Goal: Transaction & Acquisition: Purchase product/service

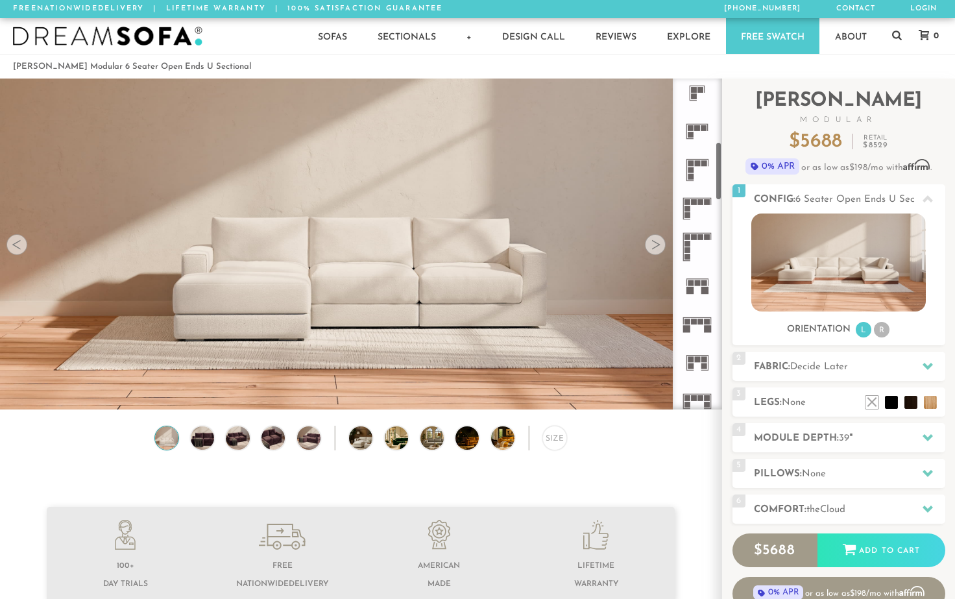
scroll to position [352, 0]
click at [695, 328] on icon at bounding box center [697, 323] width 38 height 38
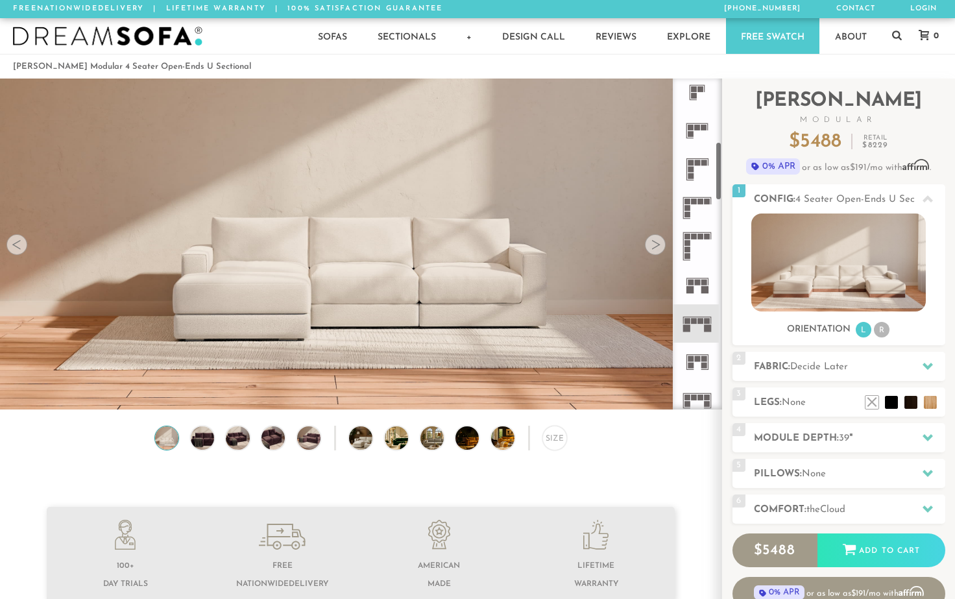
click at [697, 326] on icon at bounding box center [697, 323] width 38 height 38
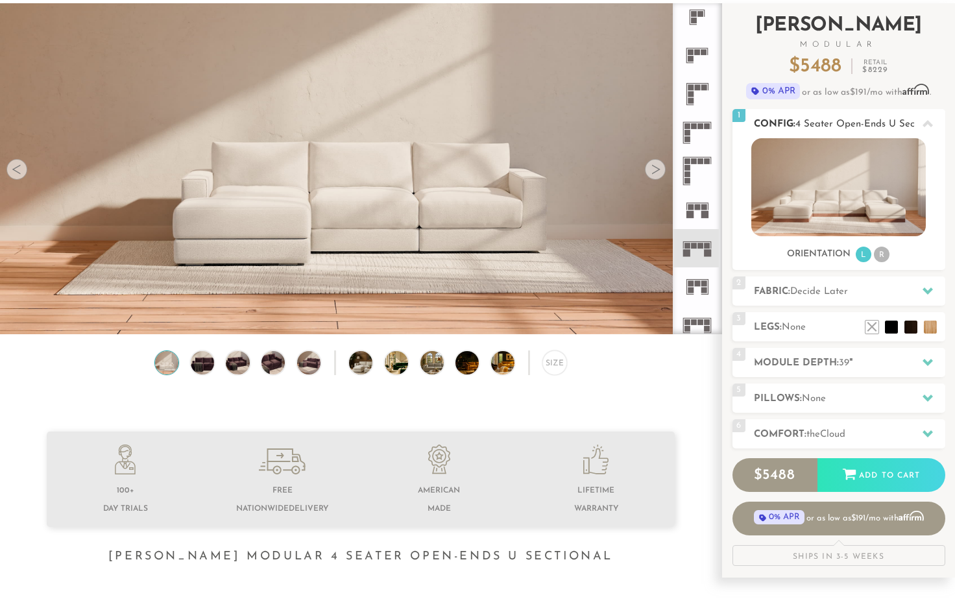
scroll to position [77, 0]
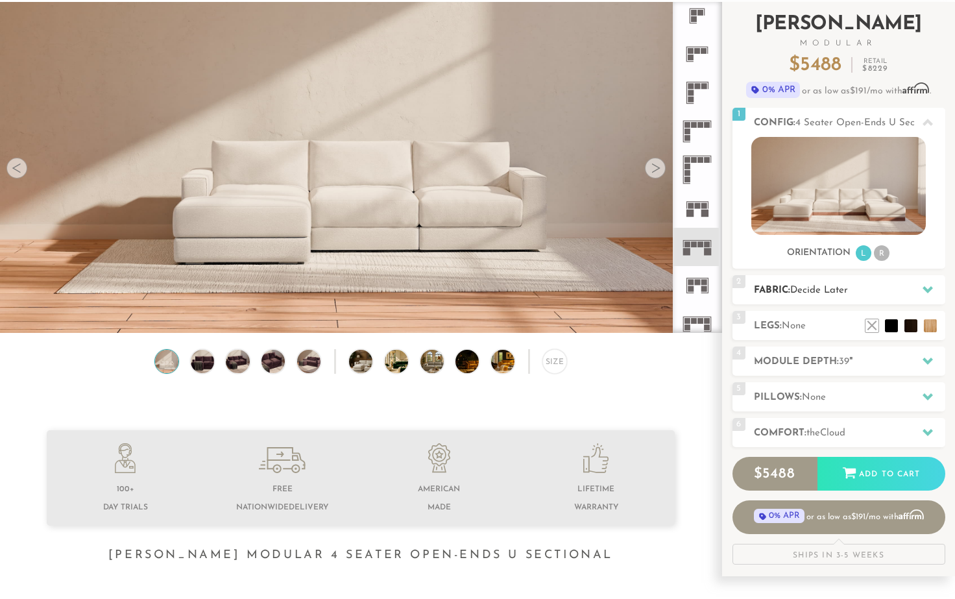
click at [923, 290] on icon at bounding box center [928, 289] width 10 height 10
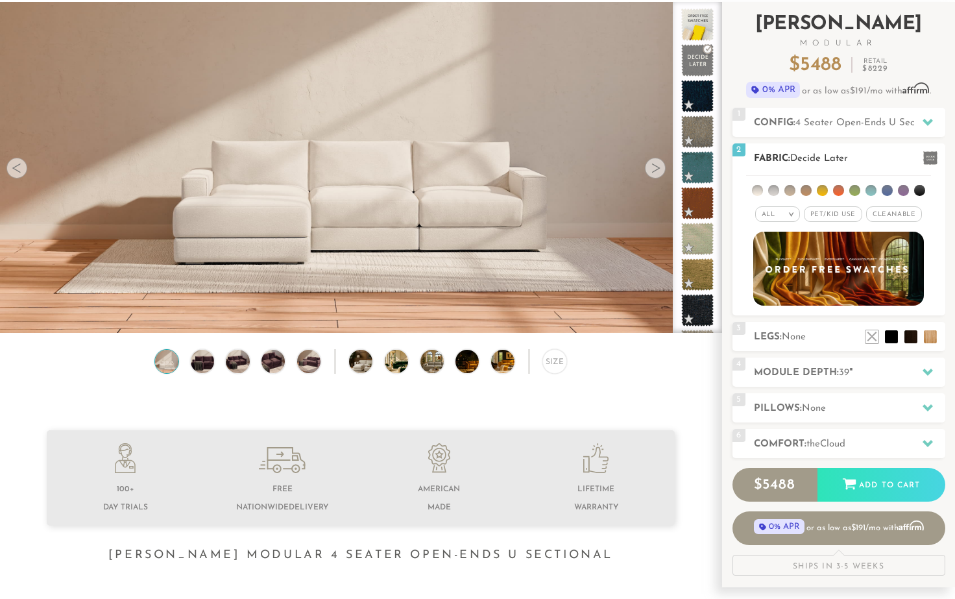
click at [927, 158] on span at bounding box center [930, 158] width 14 height 14
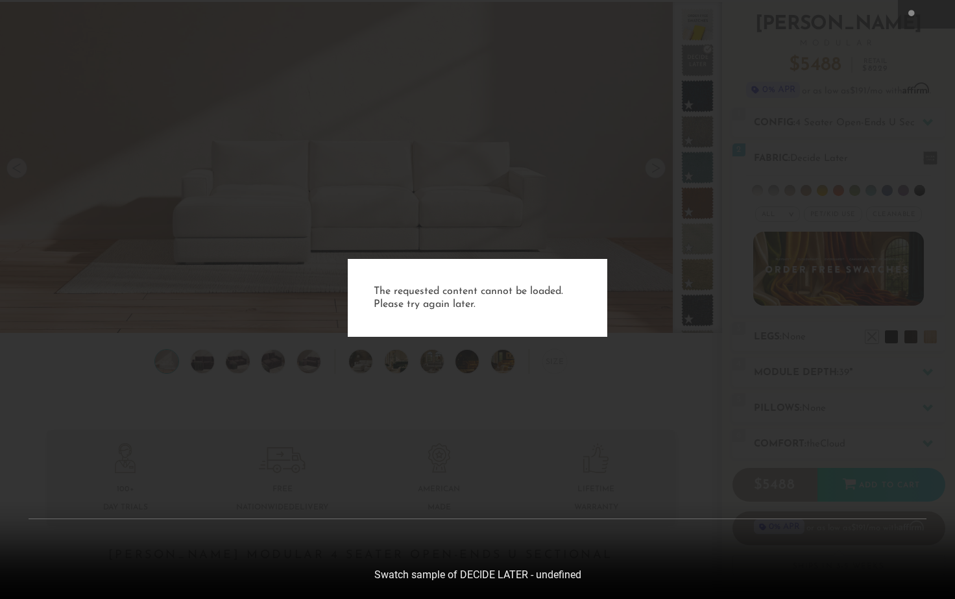
click at [581, 568] on div "The requested content cannot be loaded. Please try again later." at bounding box center [477, 299] width 955 height 599
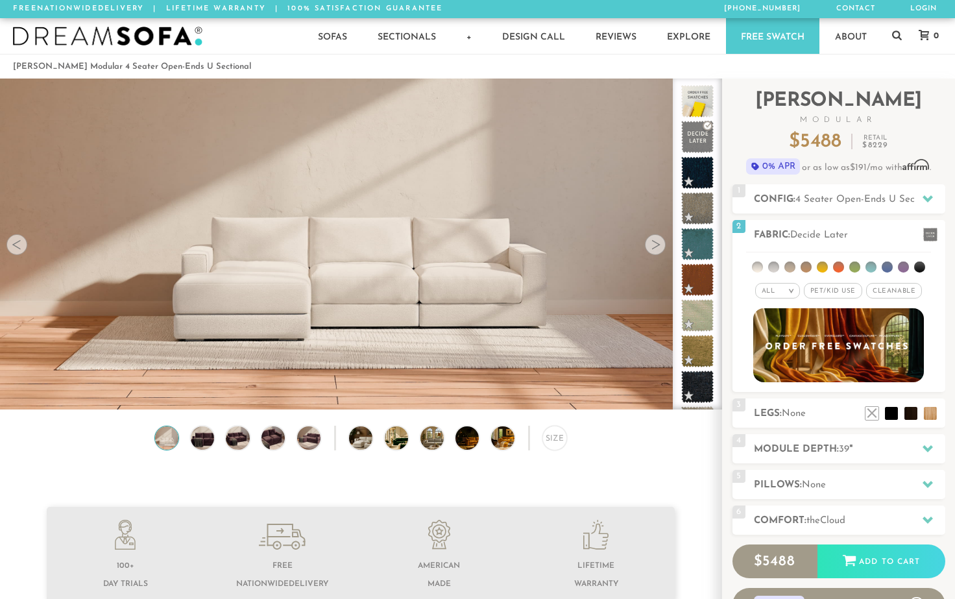
scroll to position [0, 0]
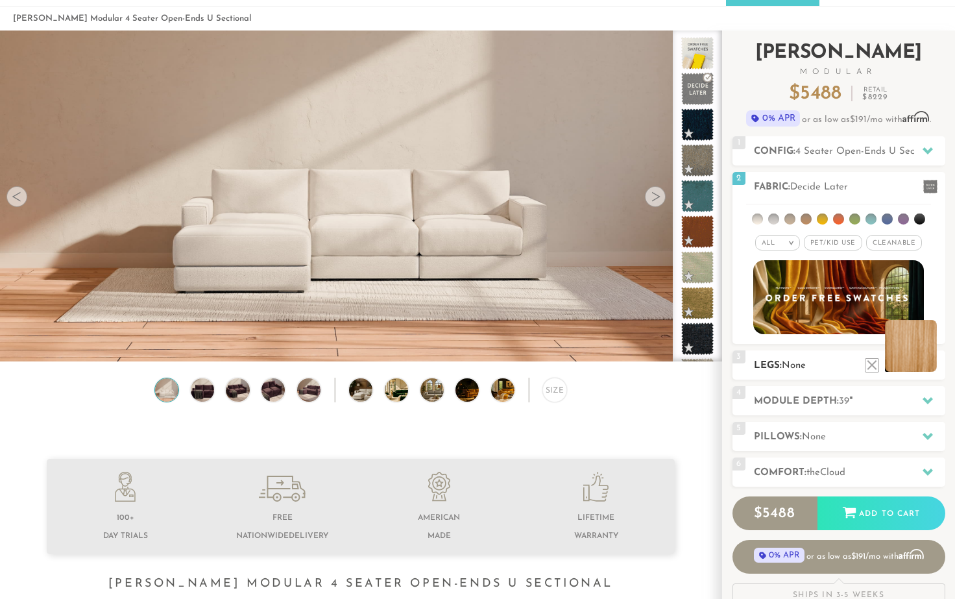
click at [927, 368] on li at bounding box center [911, 346] width 52 height 52
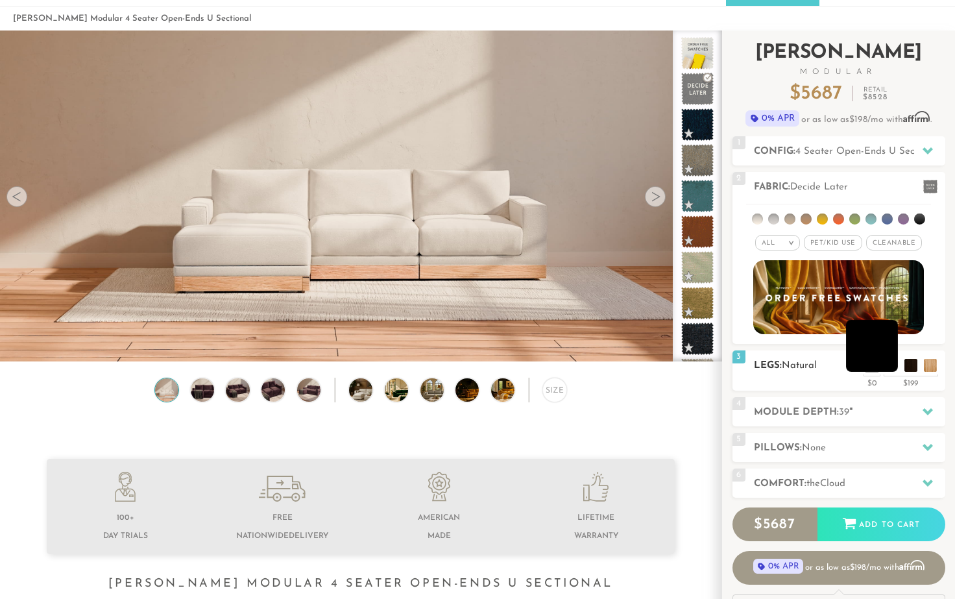
click at [888, 366] on li at bounding box center [872, 346] width 52 height 52
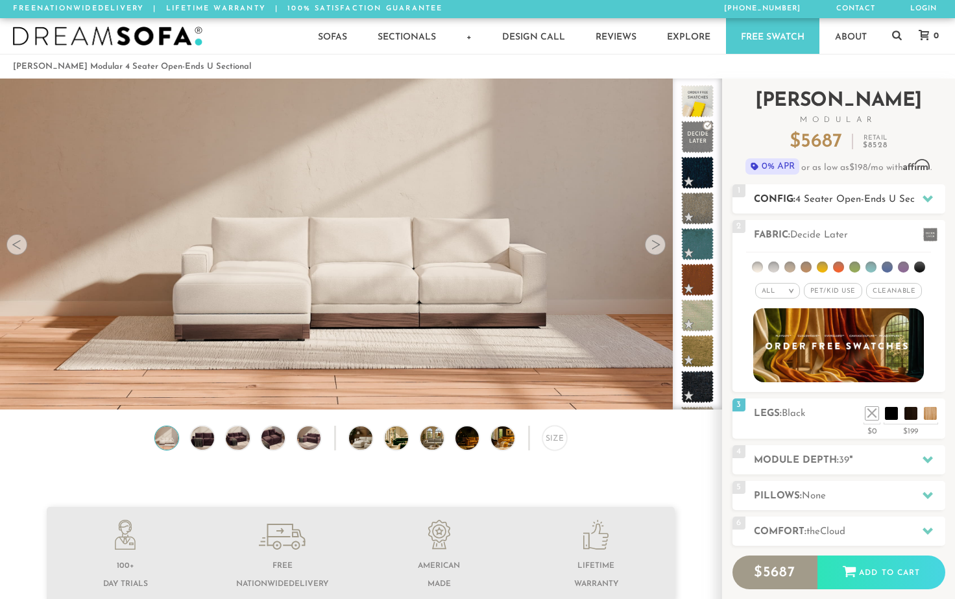
click at [861, 200] on span "4 Seater Open-Ends U Sectional" at bounding box center [867, 200] width 144 height 10
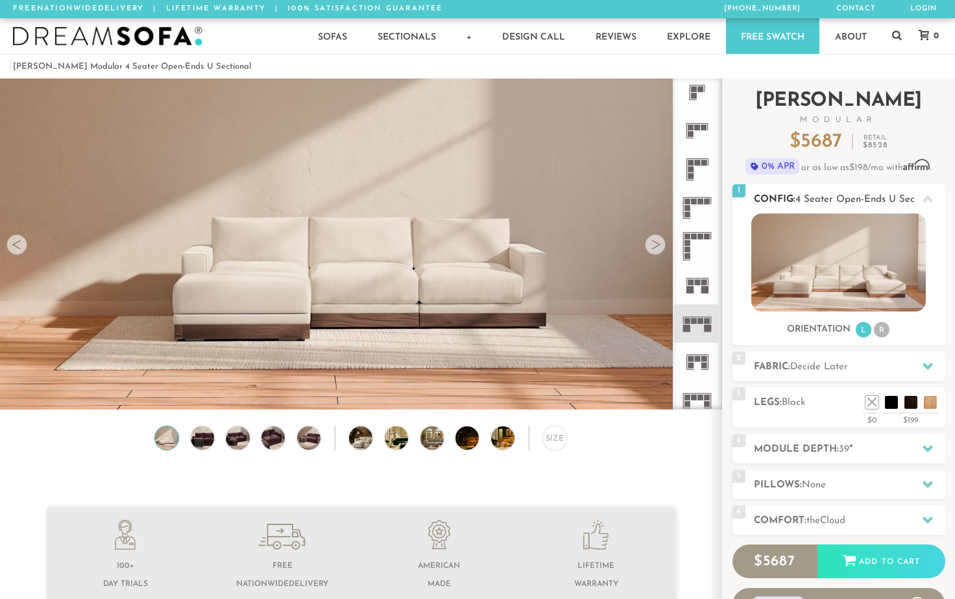
click at [829, 278] on img at bounding box center [838, 262] width 175 height 98
click at [647, 247] on div at bounding box center [655, 244] width 21 height 21
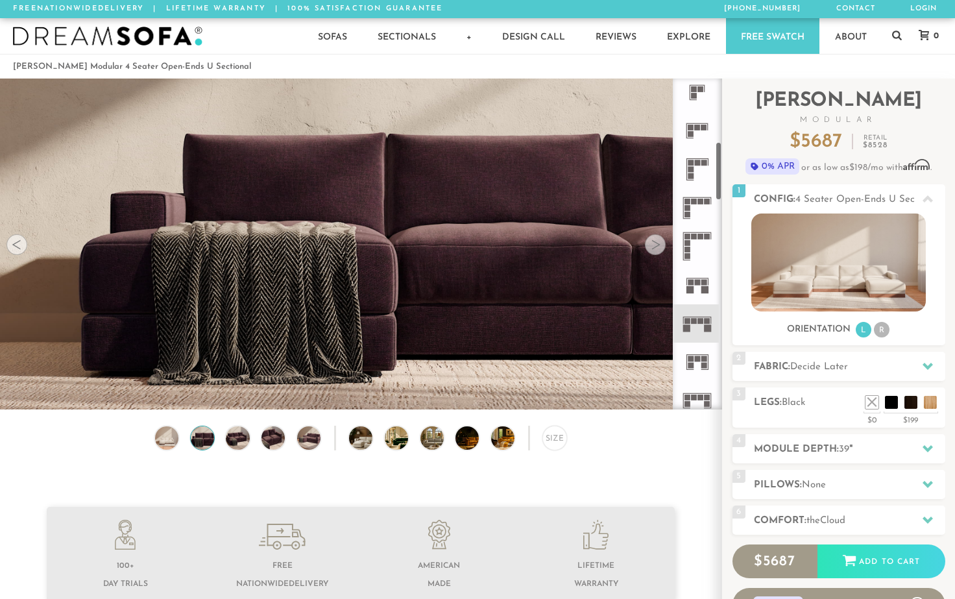
click at [653, 245] on div at bounding box center [655, 244] width 21 height 21
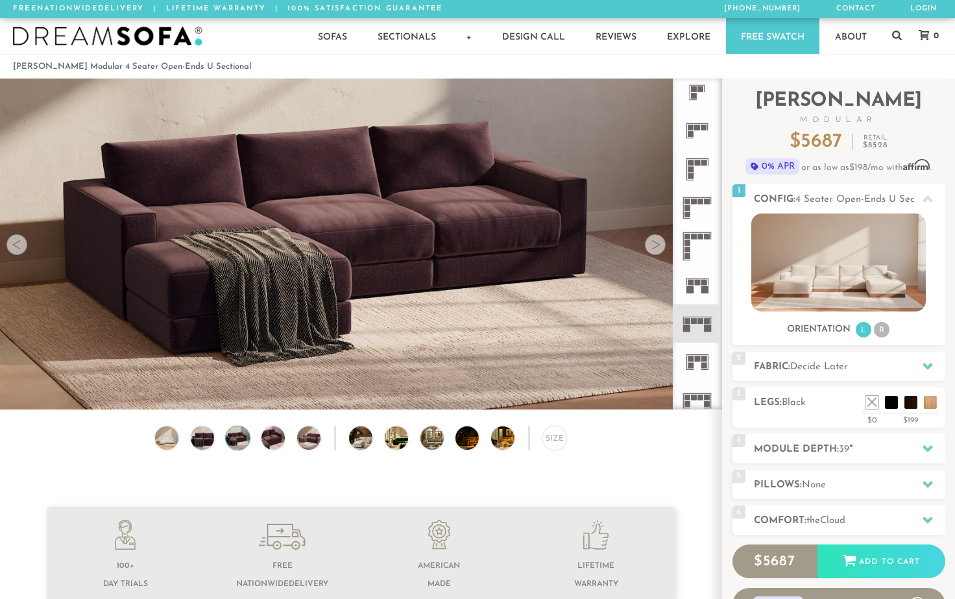
click at [653, 245] on div at bounding box center [655, 244] width 21 height 21
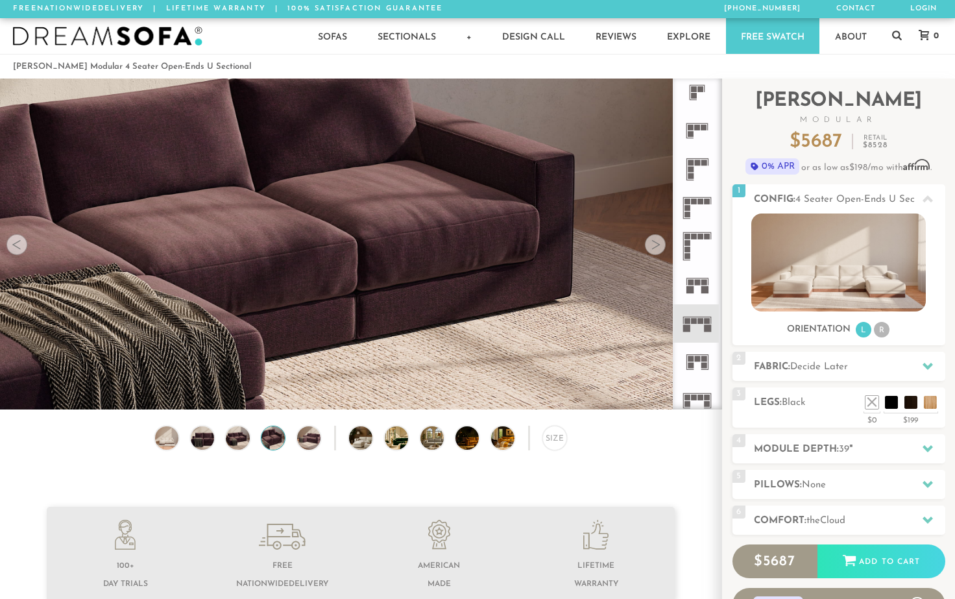
click at [653, 245] on div at bounding box center [655, 244] width 21 height 21
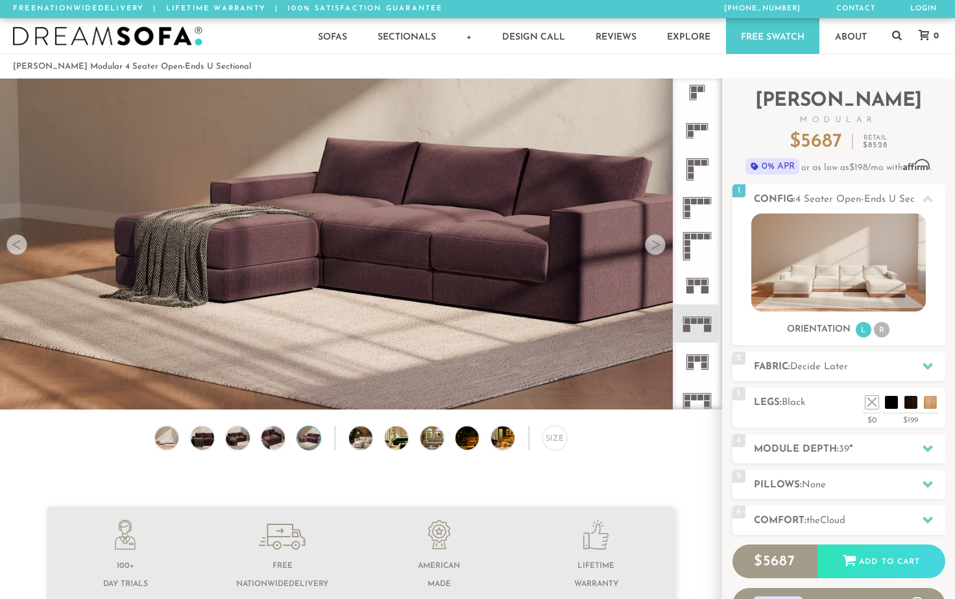
click at [653, 245] on div at bounding box center [655, 244] width 21 height 21
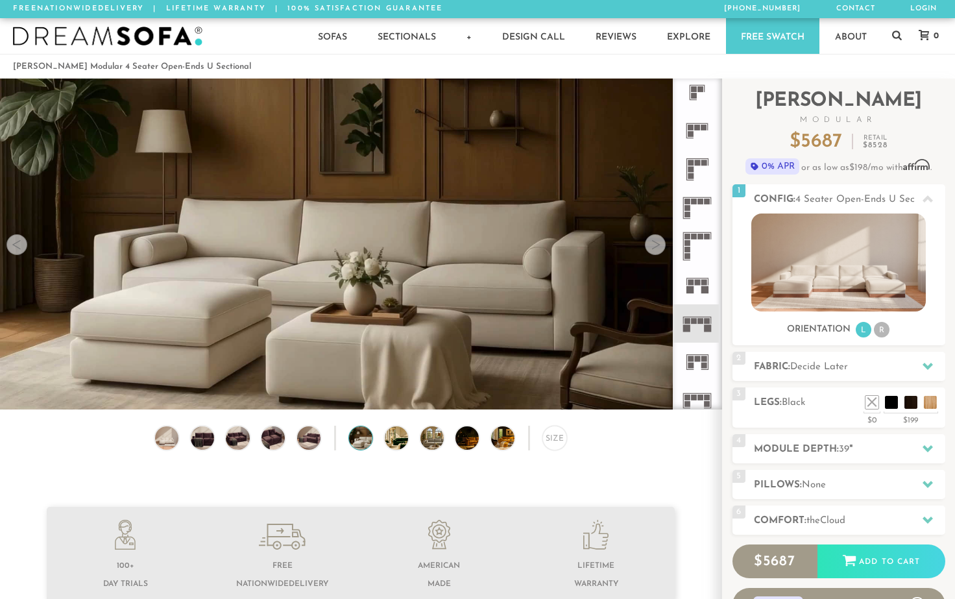
click at [653, 245] on div at bounding box center [655, 244] width 21 height 21
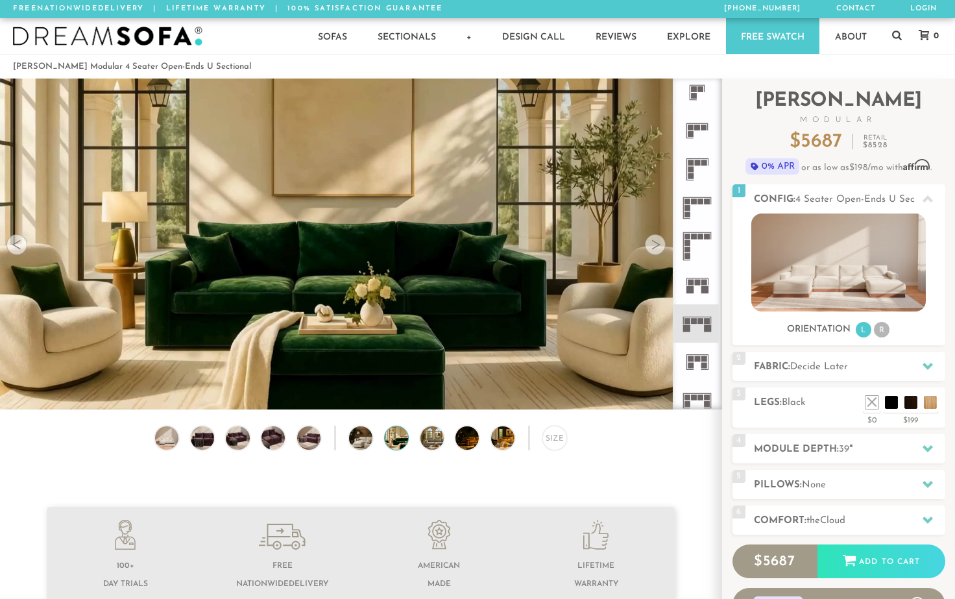
click at [653, 245] on div at bounding box center [655, 244] width 21 height 21
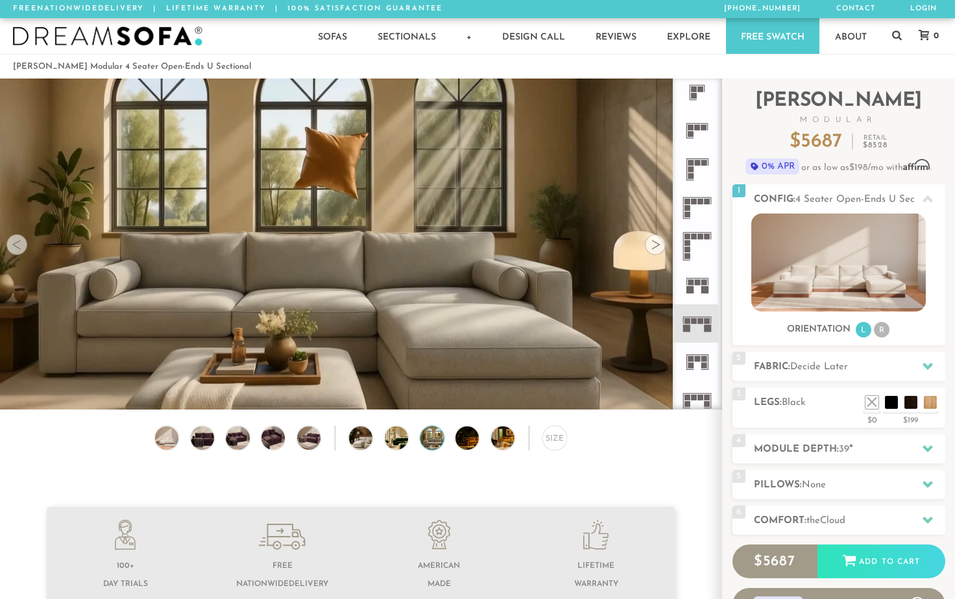
click at [653, 245] on div at bounding box center [655, 244] width 21 height 21
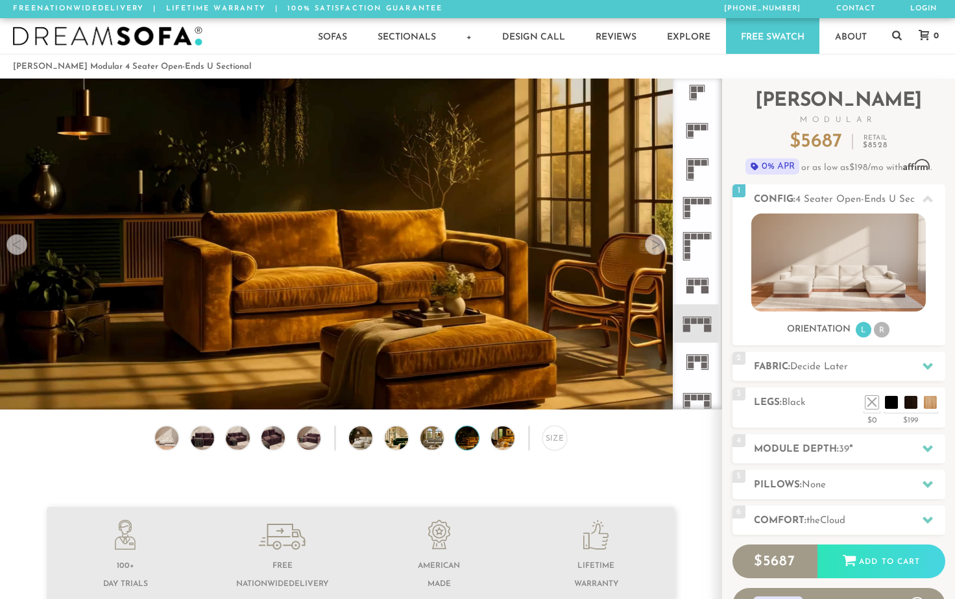
click at [653, 245] on div at bounding box center [655, 244] width 21 height 21
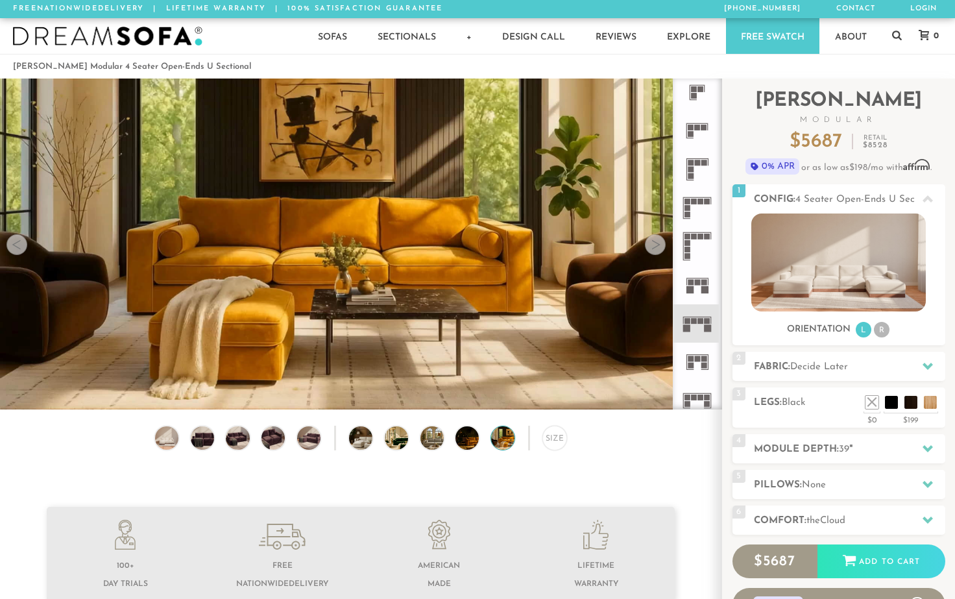
click at [653, 245] on div at bounding box center [655, 244] width 21 height 21
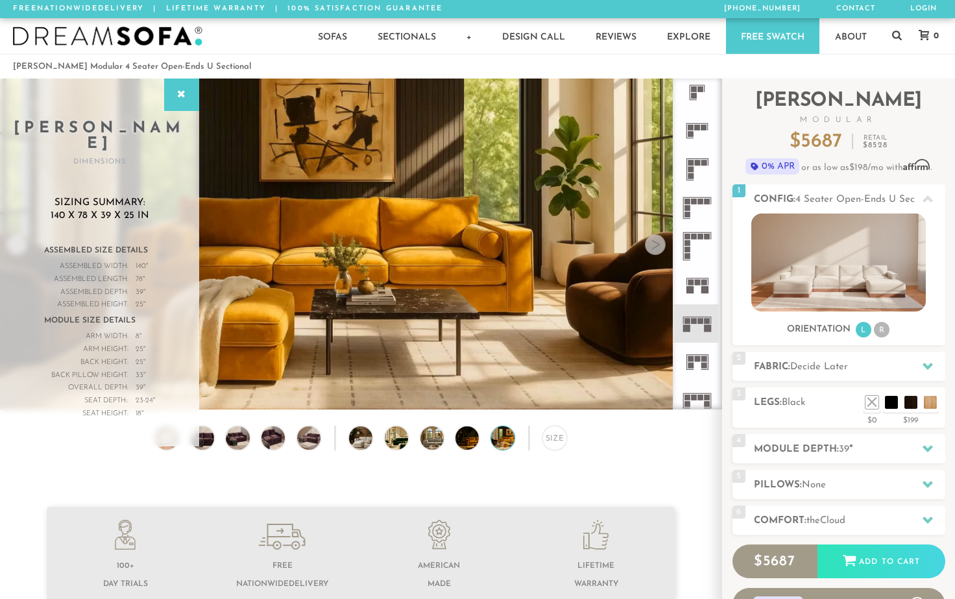
click at [658, 244] on div at bounding box center [655, 244] width 21 height 21
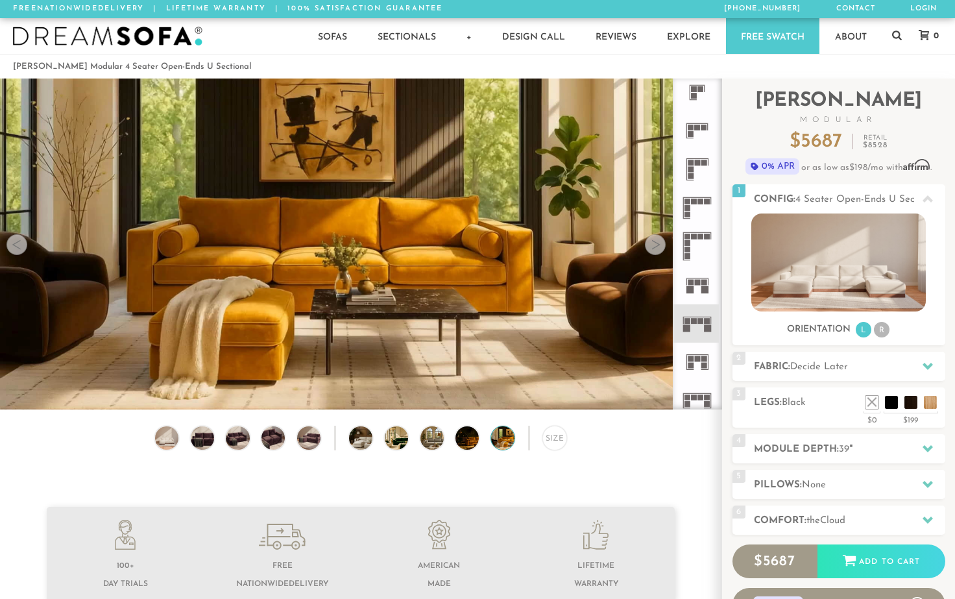
click at [658, 244] on div at bounding box center [655, 244] width 21 height 21
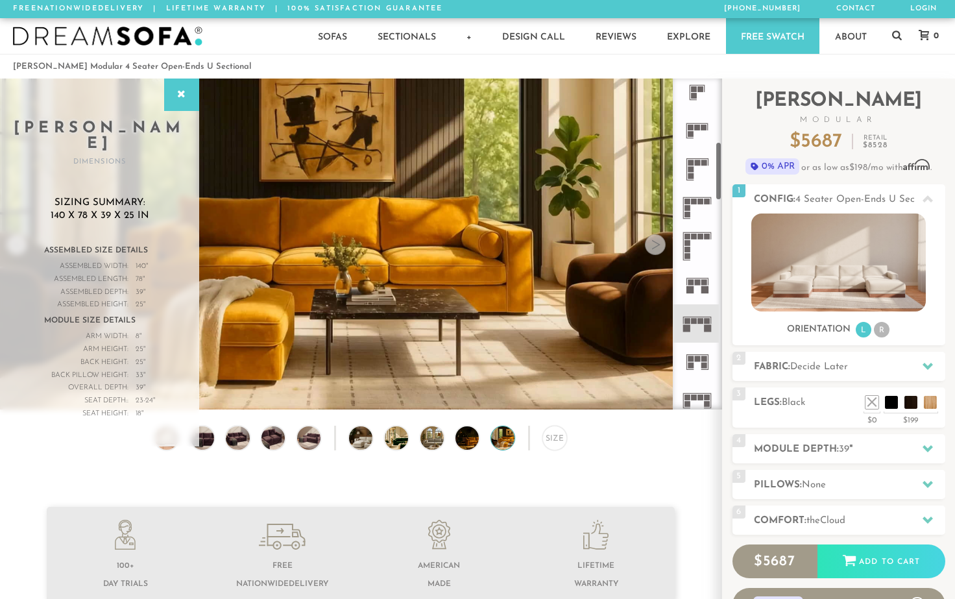
click at [697, 335] on icon at bounding box center [697, 323] width 38 height 38
click at [178, 95] on icon at bounding box center [182, 95] width 14 height 10
